Goal: Information Seeking & Learning: Learn about a topic

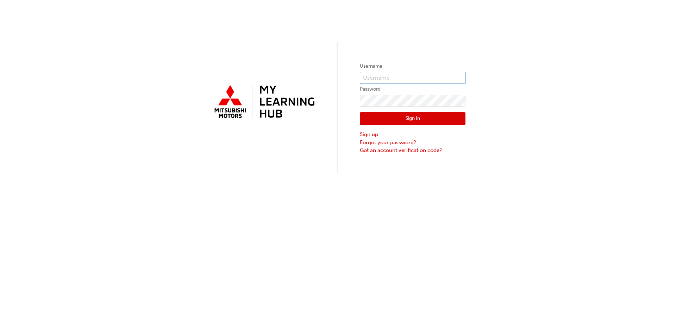
type input "0005741440"
click at [427, 118] on button "Sign In" at bounding box center [413, 118] width 106 height 13
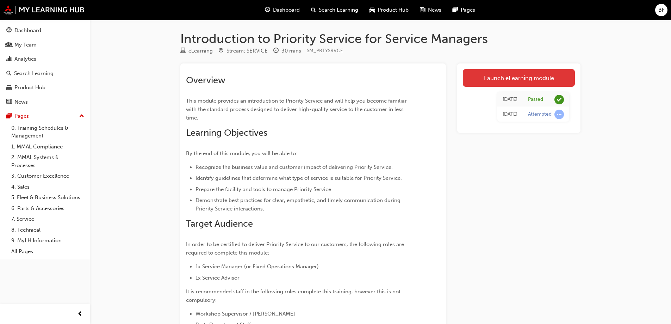
click at [507, 81] on link "Launch eLearning module" at bounding box center [519, 78] width 112 height 18
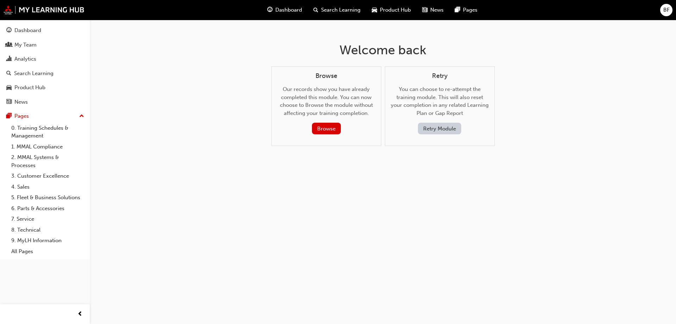
click at [440, 130] on button "Retry Module" at bounding box center [439, 129] width 43 height 12
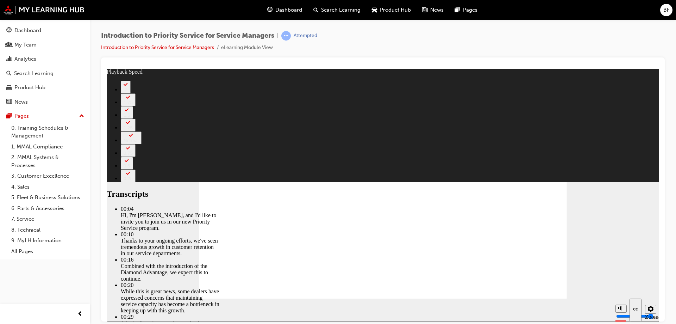
type input "49"
type input "108"
